Goal: Task Accomplishment & Management: Use online tool/utility

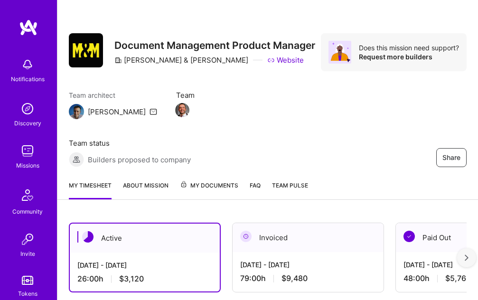
click at [242, 118] on div "Team architect [PERSON_NAME] Team Team status Builders proposed to company" at bounding box center [161, 128] width 184 height 77
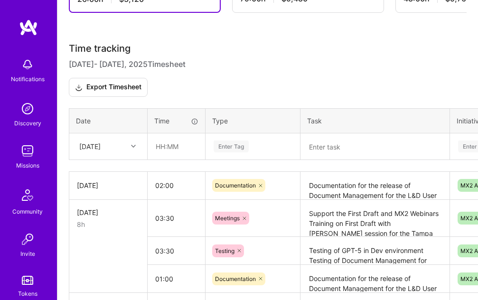
scroll to position [320, 0]
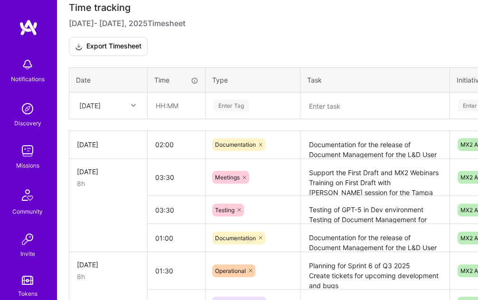
click at [122, 98] on div "[DATE]" at bounding box center [100, 106] width 53 height 16
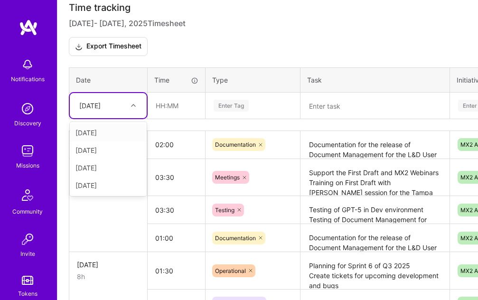
click at [278, 119] on div "Time tracking Sep 1 - Sep 15 , 2025 Timesheet Export Timesheet Date Time Type T…" at bounding box center [268, 247] width 398 height 490
click at [122, 104] on div "[DATE]" at bounding box center [100, 106] width 53 height 16
click at [173, 108] on input "text" at bounding box center [176, 105] width 56 height 25
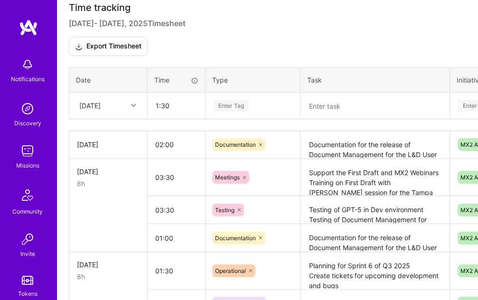
type input "01:30"
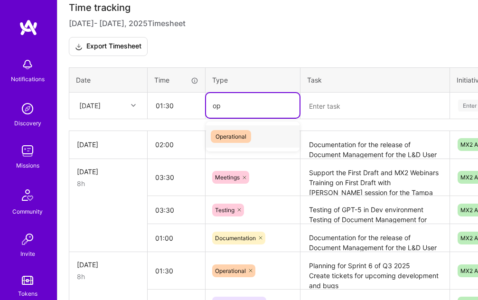
type input "ope"
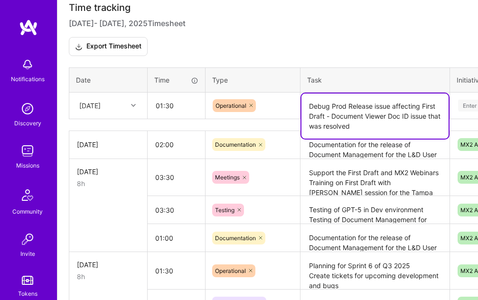
type textarea "Debug Prod Release issue affecting First Draft - Document Viewer Doc ID issue t…"
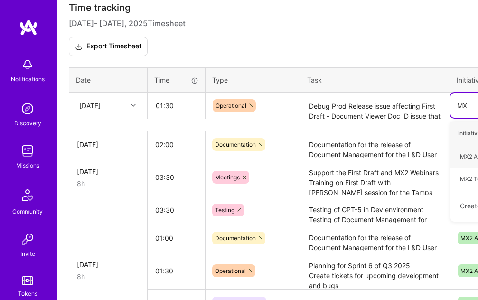
type input "MX2"
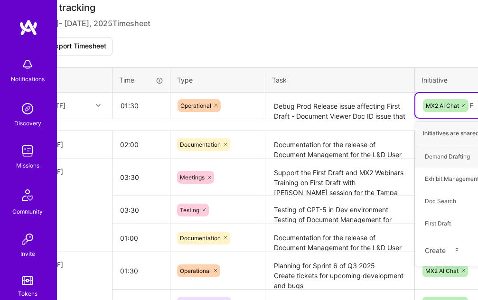
type input "Firs"
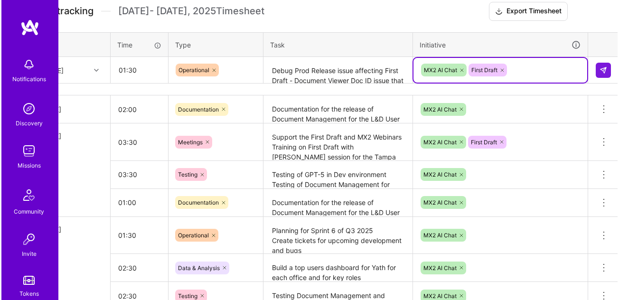
scroll to position [272, 38]
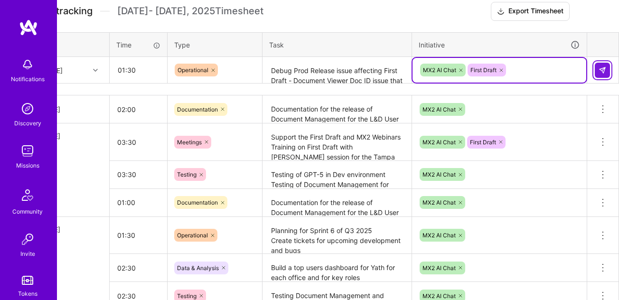
click at [477, 73] on img at bounding box center [602, 70] width 8 height 8
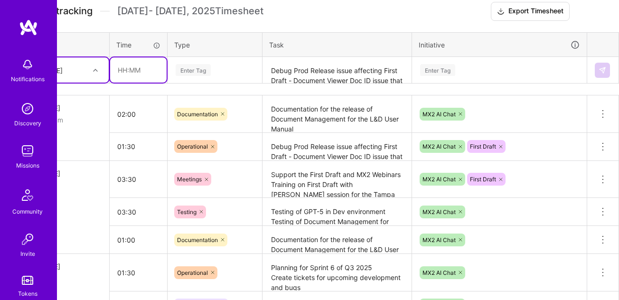
click at [150, 67] on input "text" at bounding box center [138, 69] width 56 height 25
type input "02:00"
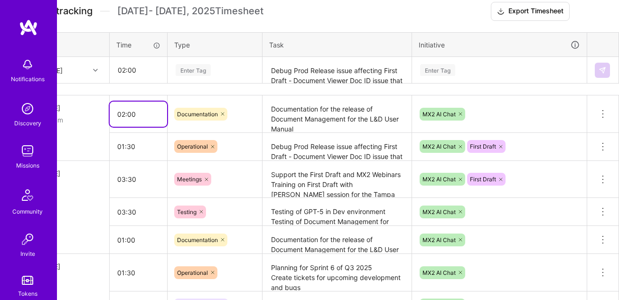
click at [130, 117] on input "02:00" at bounding box center [138, 114] width 57 height 25
click at [121, 117] on input "02:00" at bounding box center [138, 114] width 57 height 25
type input "03:00"
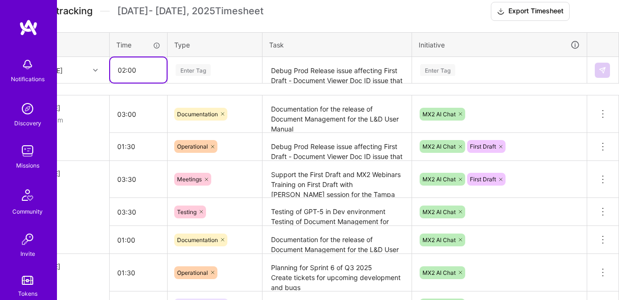
click at [134, 74] on input "02:00" at bounding box center [138, 69] width 56 height 25
click at [124, 67] on input "02:00" at bounding box center [138, 69] width 56 height 25
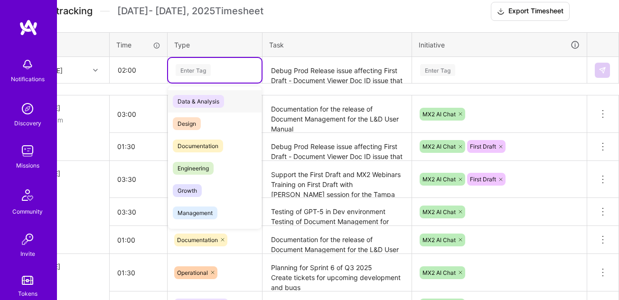
click at [188, 65] on div "Enter Tag" at bounding box center [193, 70] width 35 height 15
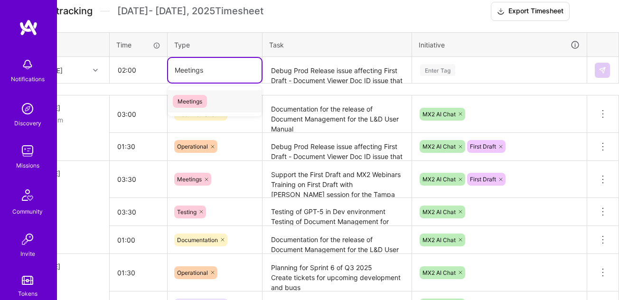
type input "Meetings"
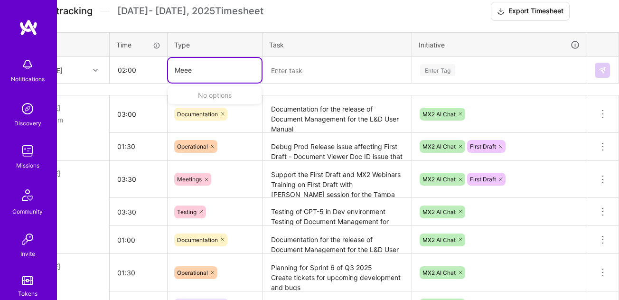
type input "Mee"
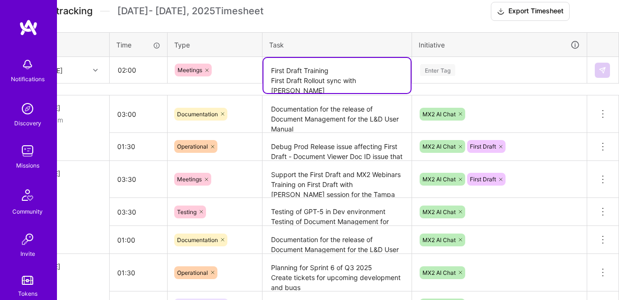
type textarea "First Draft Training First Draft Rollout sync with [PERSON_NAME]"
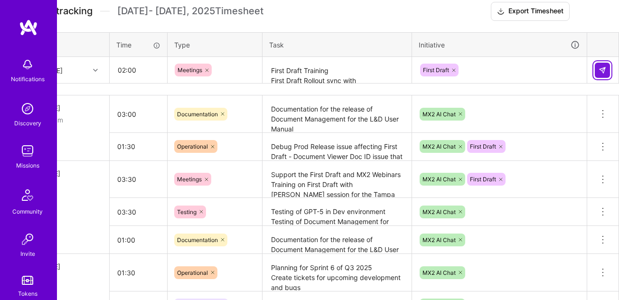
click at [477, 67] on img at bounding box center [602, 70] width 8 height 8
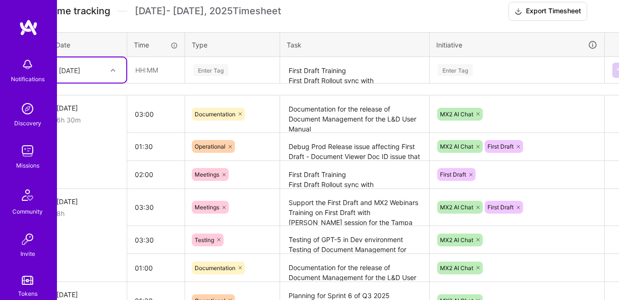
scroll to position [272, 0]
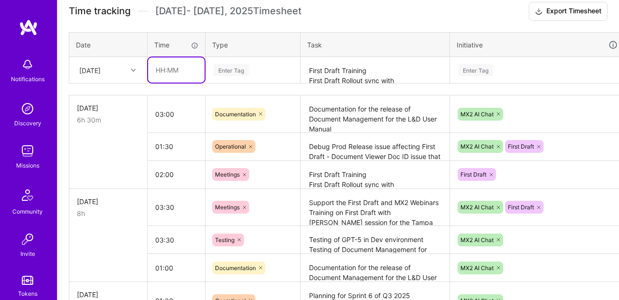
click at [176, 76] on input "text" at bounding box center [176, 69] width 56 height 25
type input "01:30"
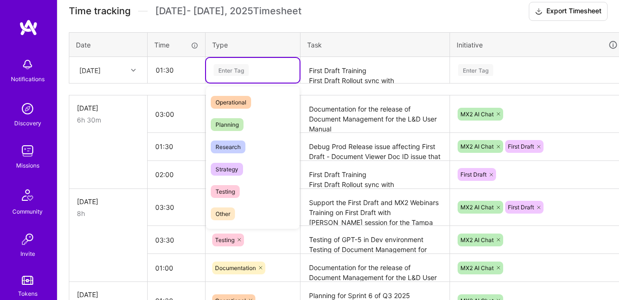
scroll to position [184, 0]
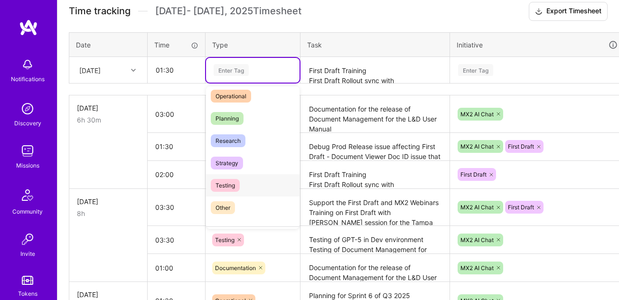
click at [244, 186] on div "Testing" at bounding box center [252, 185] width 93 height 22
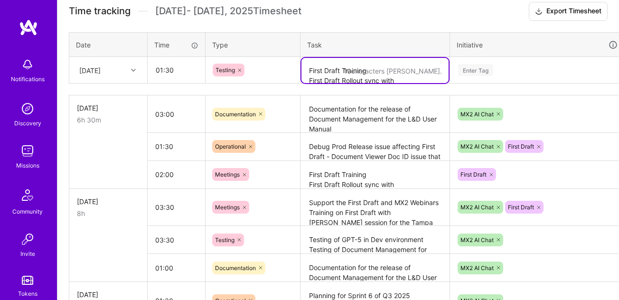
click at [329, 67] on textarea "First Draft Training First Draft Rollout sync with [PERSON_NAME]" at bounding box center [374, 70] width 147 height 25
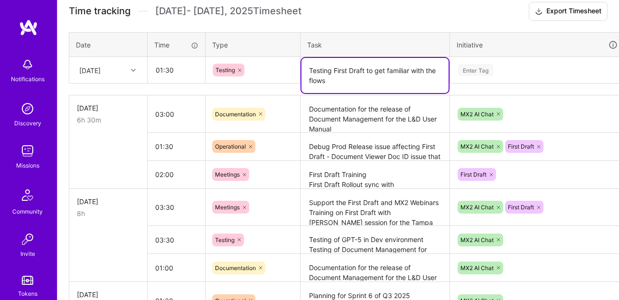
type textarea "Testing First Draft to get familiar with the flows"
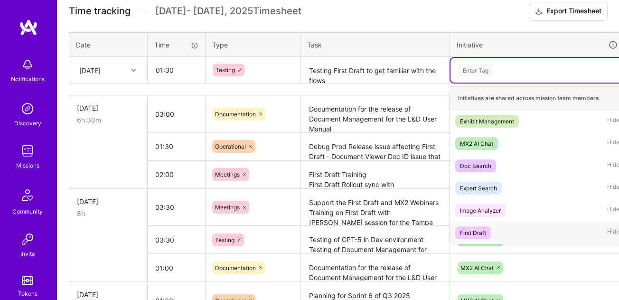
click at [477, 235] on div "First Draft" at bounding box center [473, 233] width 26 height 10
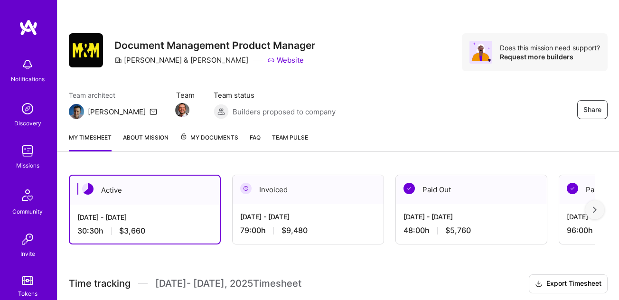
scroll to position [272, 0]
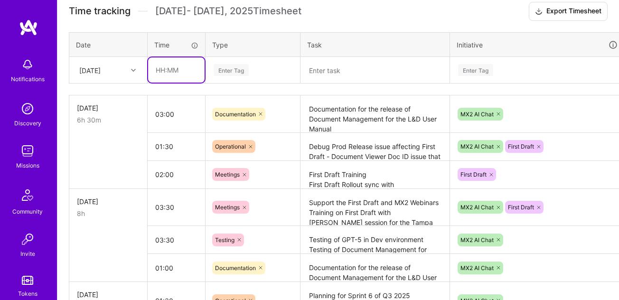
click at [171, 70] on input "text" at bounding box center [176, 69] width 56 height 25
type input "01:30"
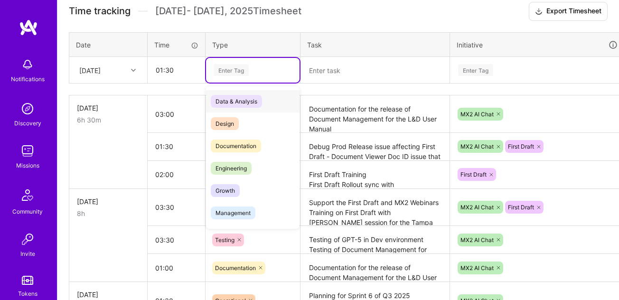
click at [236, 73] on div "Enter Tag" at bounding box center [230, 70] width 35 height 15
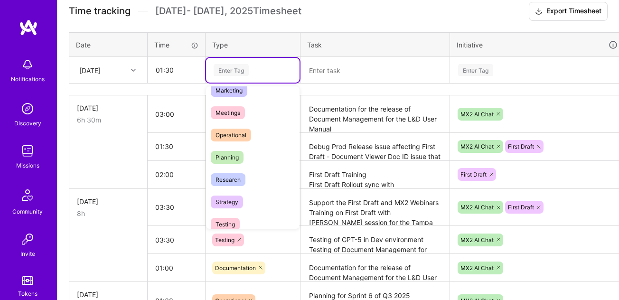
scroll to position [168, 0]
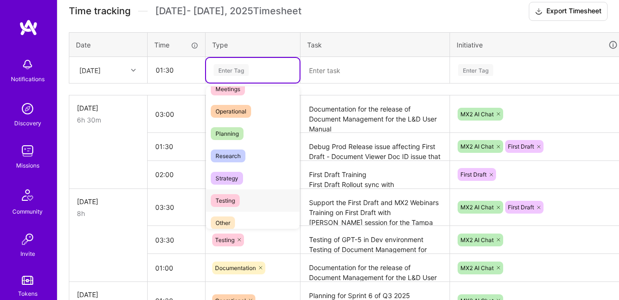
click at [239, 201] on span "Testing" at bounding box center [225, 200] width 29 height 13
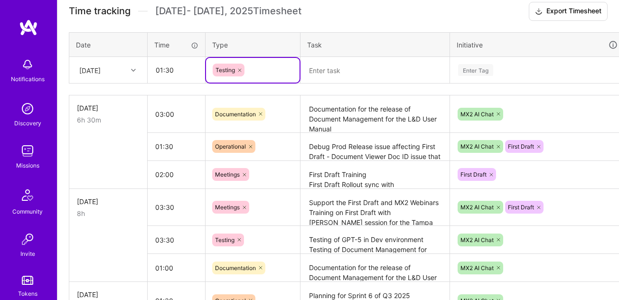
click at [332, 68] on textarea at bounding box center [374, 70] width 147 height 25
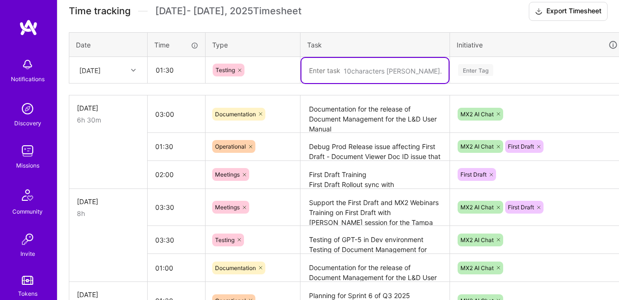
click at [341, 72] on textarea at bounding box center [374, 70] width 147 height 25
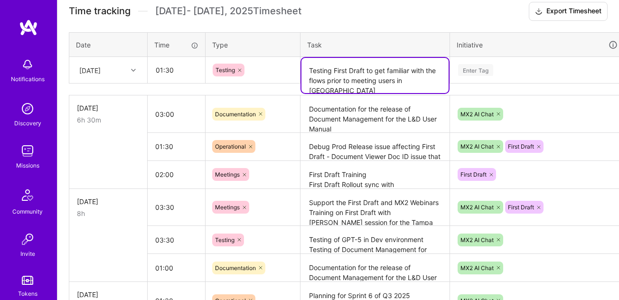
type textarea "Testing First Draft to get familiar with the flows prior to meeting users in [G…"
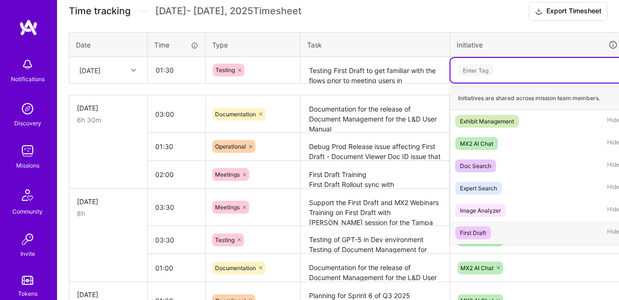
click at [467, 232] on div "First Draft" at bounding box center [473, 233] width 26 height 10
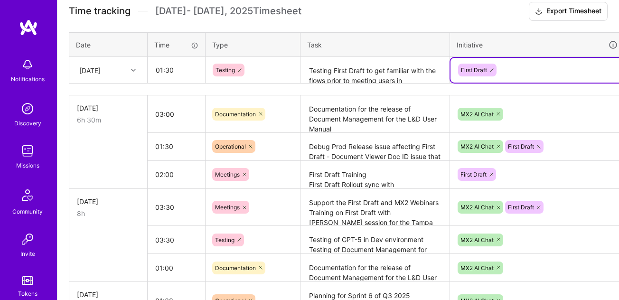
scroll to position [272, 38]
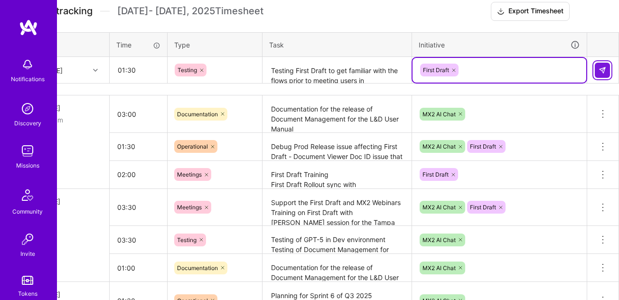
click at [605, 73] on img at bounding box center [602, 70] width 8 height 8
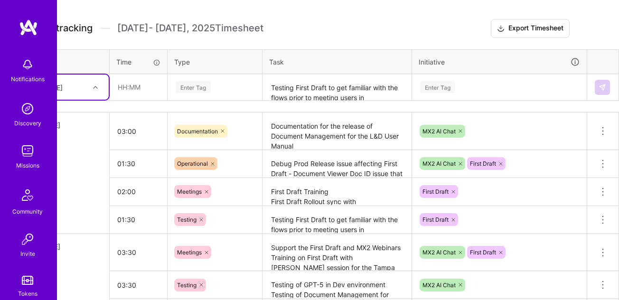
scroll to position [255, 38]
